Goal: Task Accomplishment & Management: Manage account settings

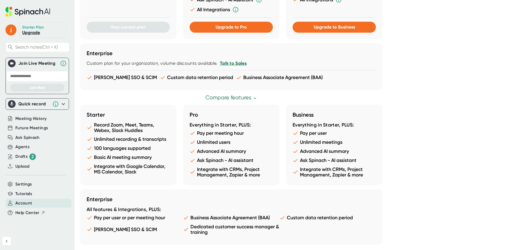
scroll to position [262, 0]
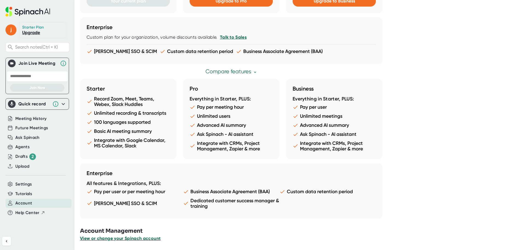
click at [117, 240] on span "View or change your Spinach account" at bounding box center [120, 237] width 81 height 5
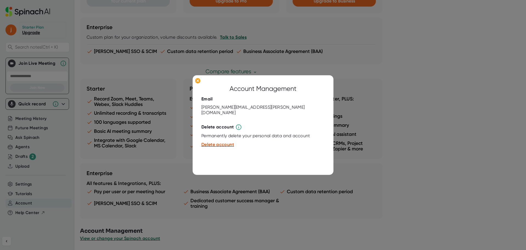
click at [96, 73] on div at bounding box center [263, 125] width 526 height 250
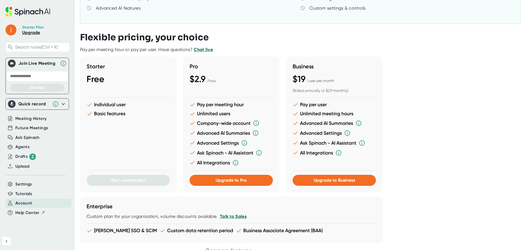
scroll to position [0, 0]
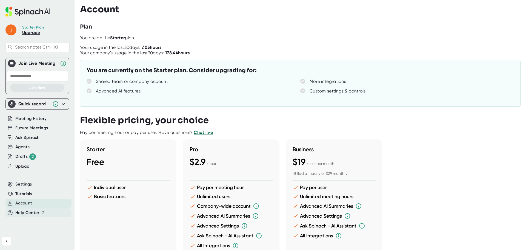
click at [28, 212] on span "Help Center" at bounding box center [27, 212] width 24 height 6
click at [41, 120] on span "Meeting History" at bounding box center [30, 118] width 31 height 6
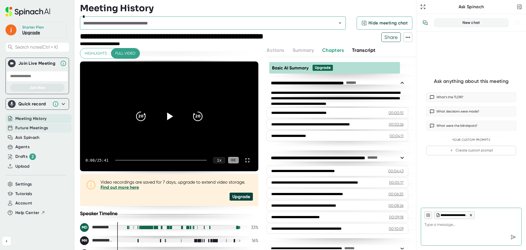
type textarea "x"
click at [37, 128] on span "Future Meetings" at bounding box center [31, 128] width 33 height 6
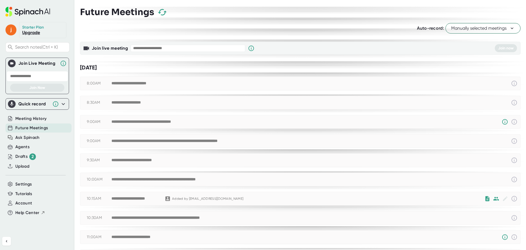
click at [491, 28] on span "Manually selected meetings" at bounding box center [483, 28] width 64 height 7
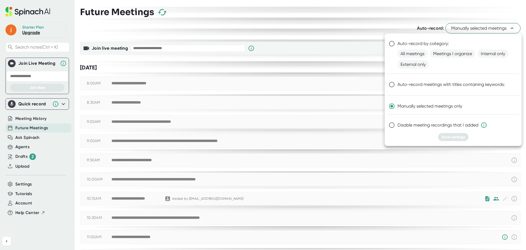
click at [390, 128] on input "Disable meeting recordings that I added" at bounding box center [392, 125] width 12 height 12
radio input "true"
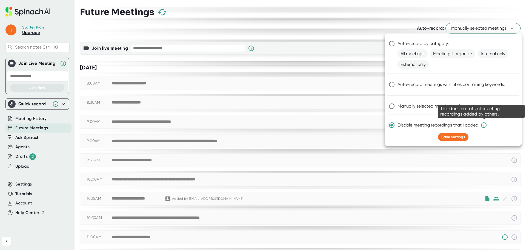
click at [484, 126] on icon at bounding box center [483, 125] width 7 height 7
click at [397, 126] on input "Disable meeting recordings that I added" at bounding box center [392, 125] width 12 height 12
click at [453, 136] on span "Save settings" at bounding box center [453, 137] width 24 height 5
radio input "true"
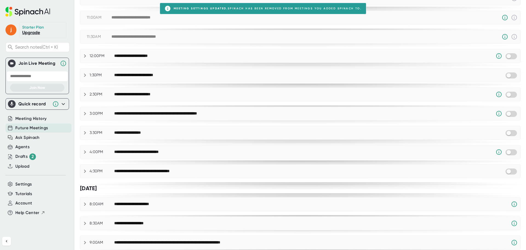
scroll to position [239, 0]
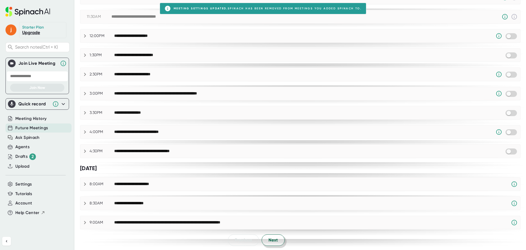
click at [267, 244] on button "Next" at bounding box center [273, 240] width 23 height 12
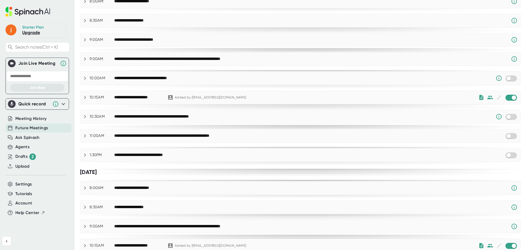
scroll to position [253, 0]
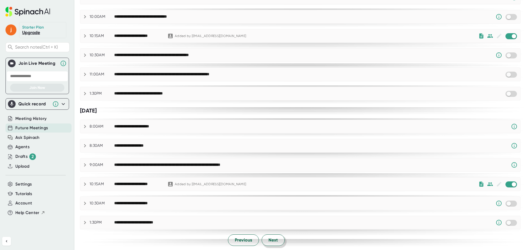
click at [274, 241] on span "Next" at bounding box center [272, 239] width 9 height 7
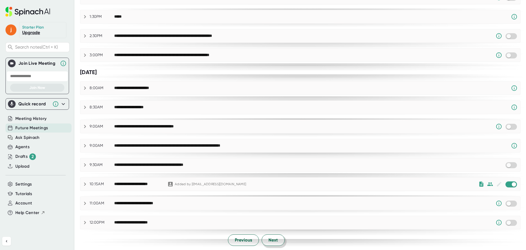
click at [270, 241] on span "Next" at bounding box center [272, 239] width 9 height 7
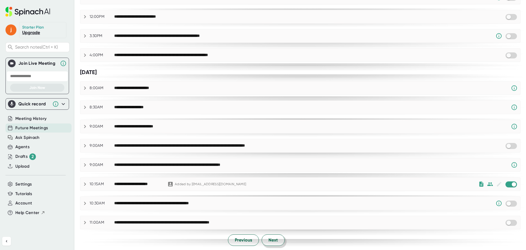
click at [276, 239] on span "Next" at bounding box center [272, 239] width 9 height 7
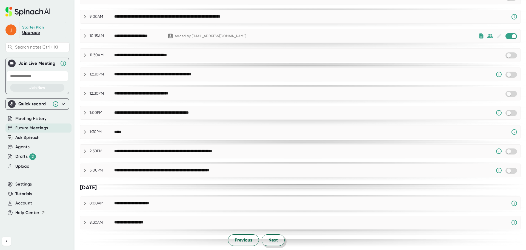
click at [273, 239] on span "Next" at bounding box center [272, 239] width 9 height 7
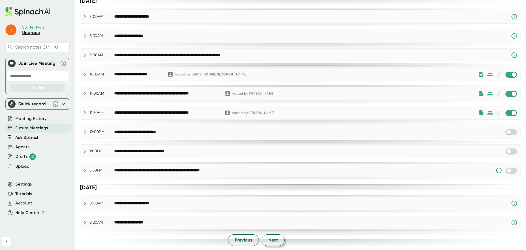
click at [279, 235] on button "Next" at bounding box center [273, 240] width 23 height 12
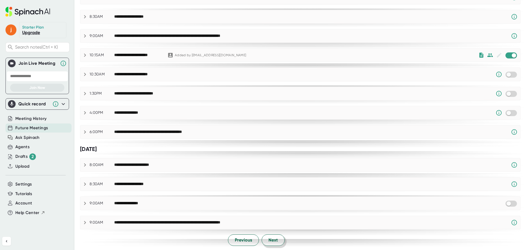
click at [268, 244] on button "Next" at bounding box center [273, 240] width 23 height 12
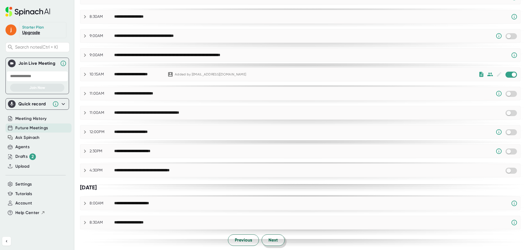
click at [274, 240] on span "Next" at bounding box center [272, 239] width 9 height 7
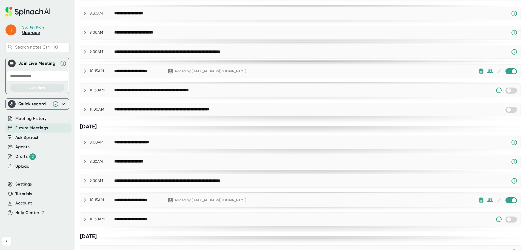
scroll to position [267, 0]
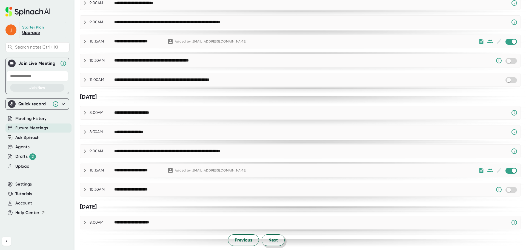
click at [272, 241] on span "Next" at bounding box center [272, 239] width 9 height 7
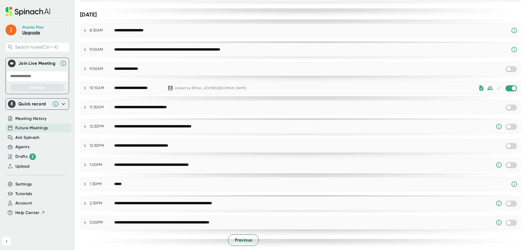
scroll to position [0, 0]
